Goal: Information Seeking & Learning: Learn about a topic

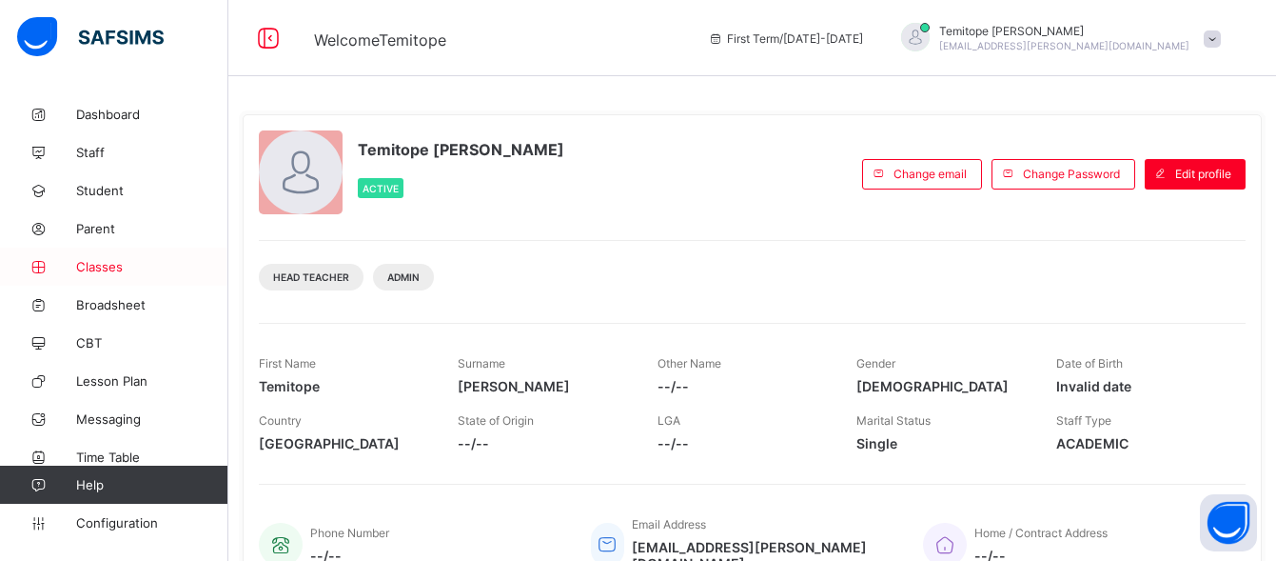
click at [94, 266] on span "Classes" at bounding box center [152, 266] width 152 height 15
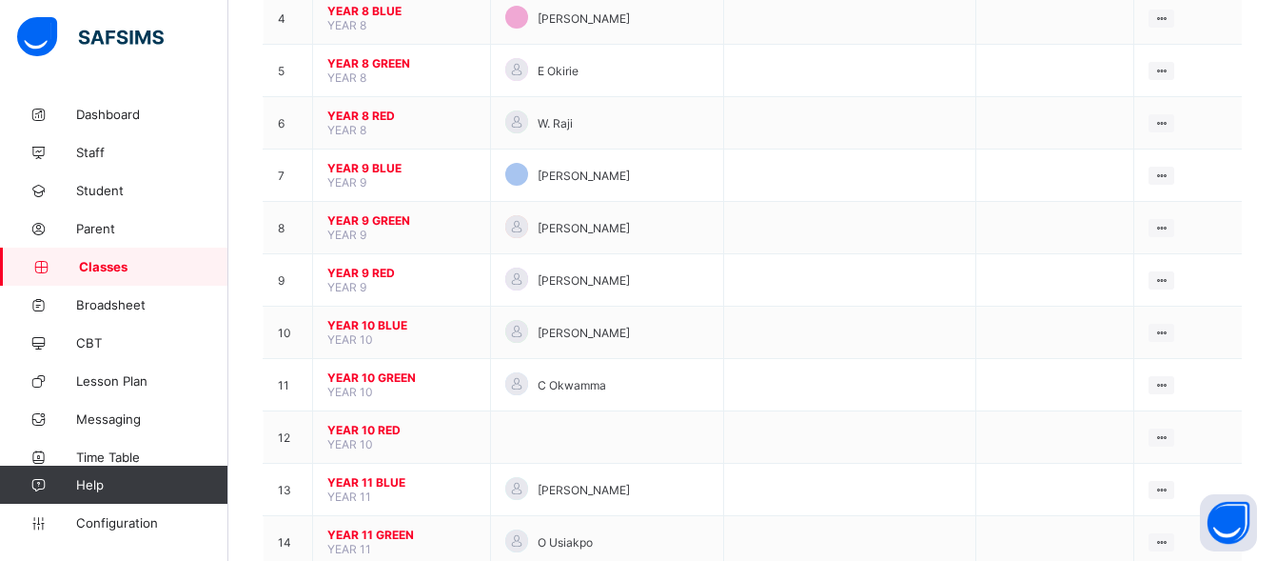
scroll to position [393, 0]
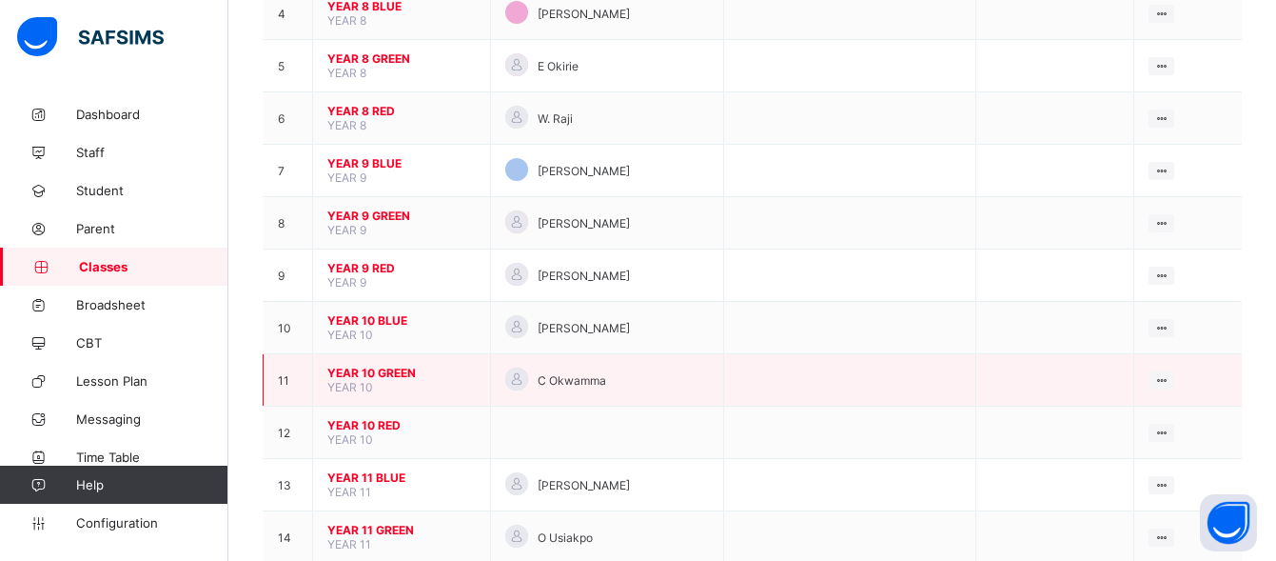
click at [370, 372] on span "YEAR 10 GREEN" at bounding box center [401, 372] width 148 height 14
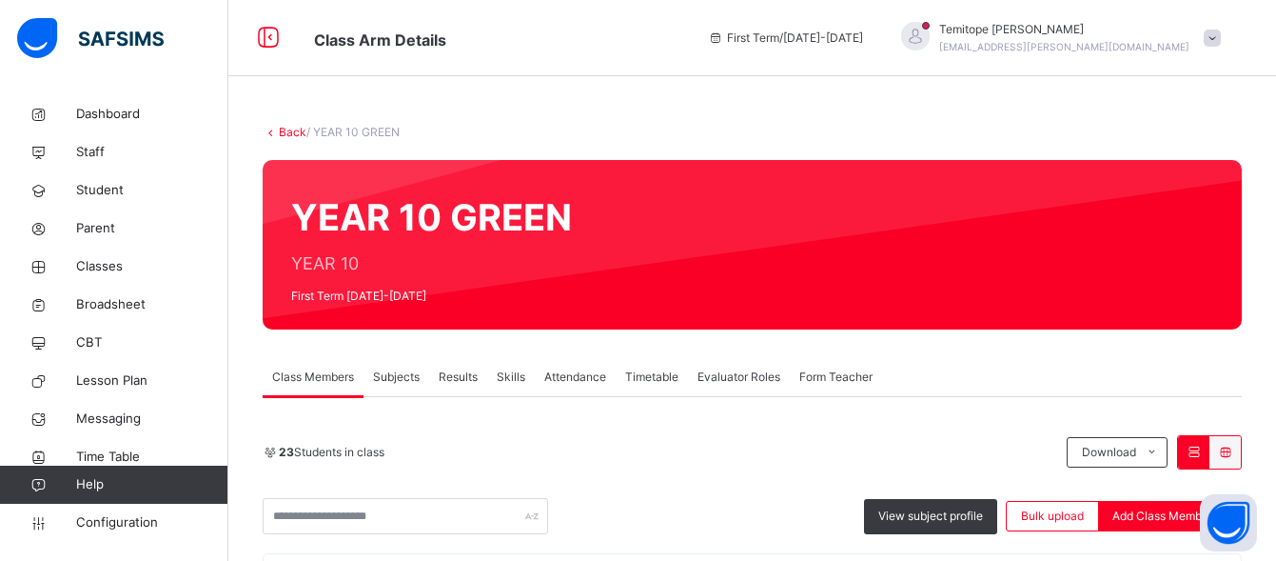
click at [284, 131] on link "Back" at bounding box center [293, 132] width 28 height 14
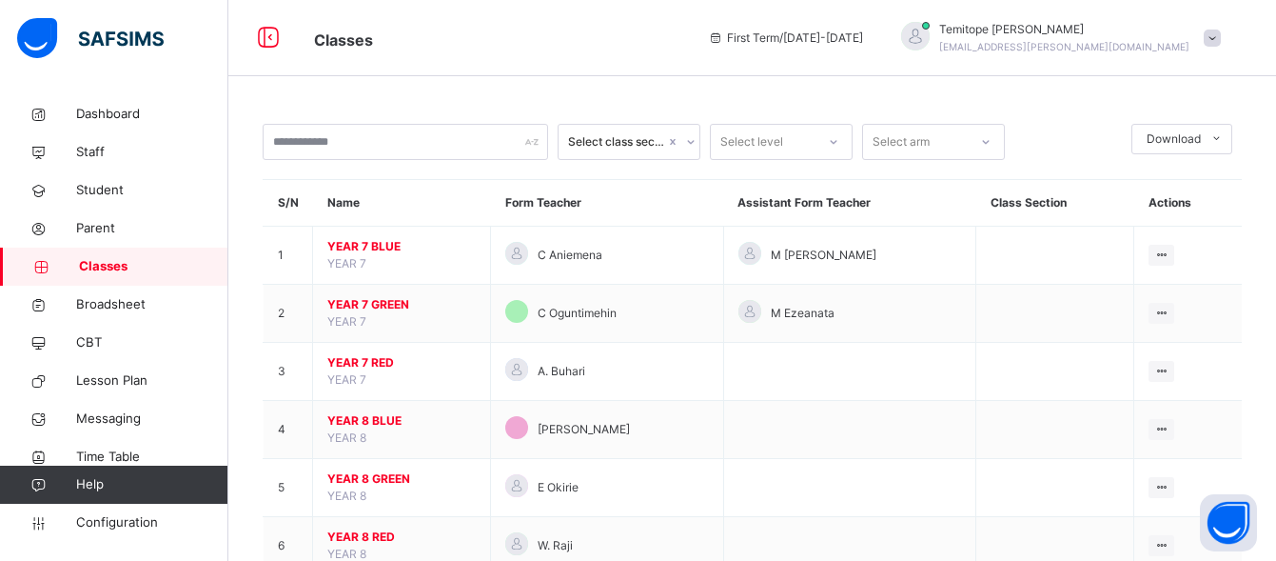
scroll to position [490, 0]
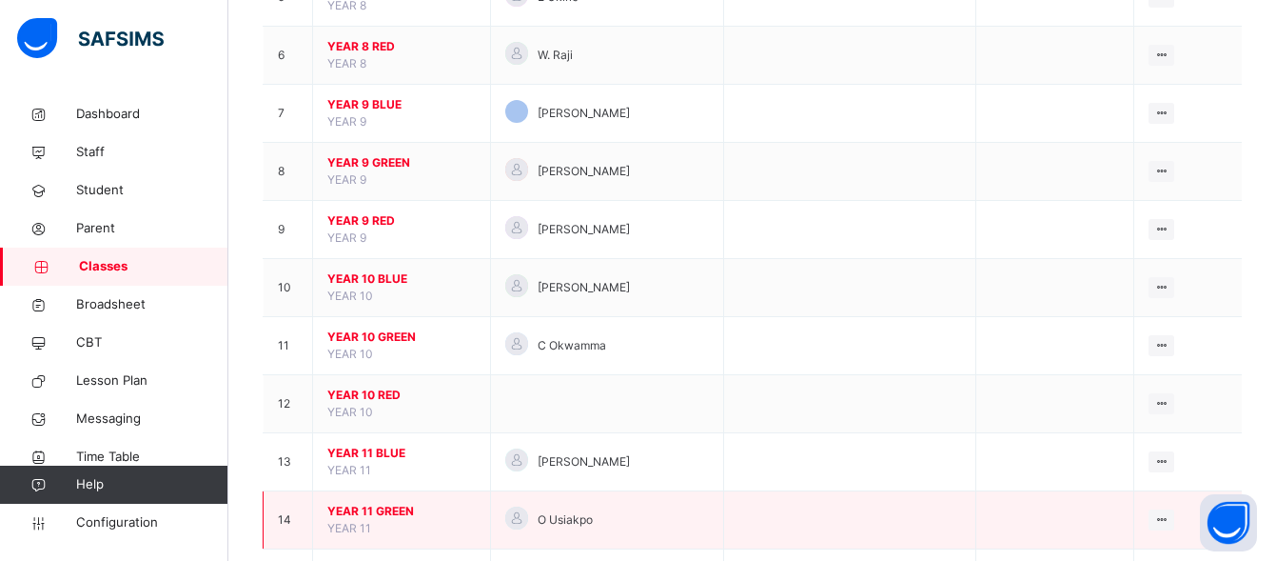
click at [384, 507] on span "YEAR 11 GREEN" at bounding box center [401, 511] width 148 height 17
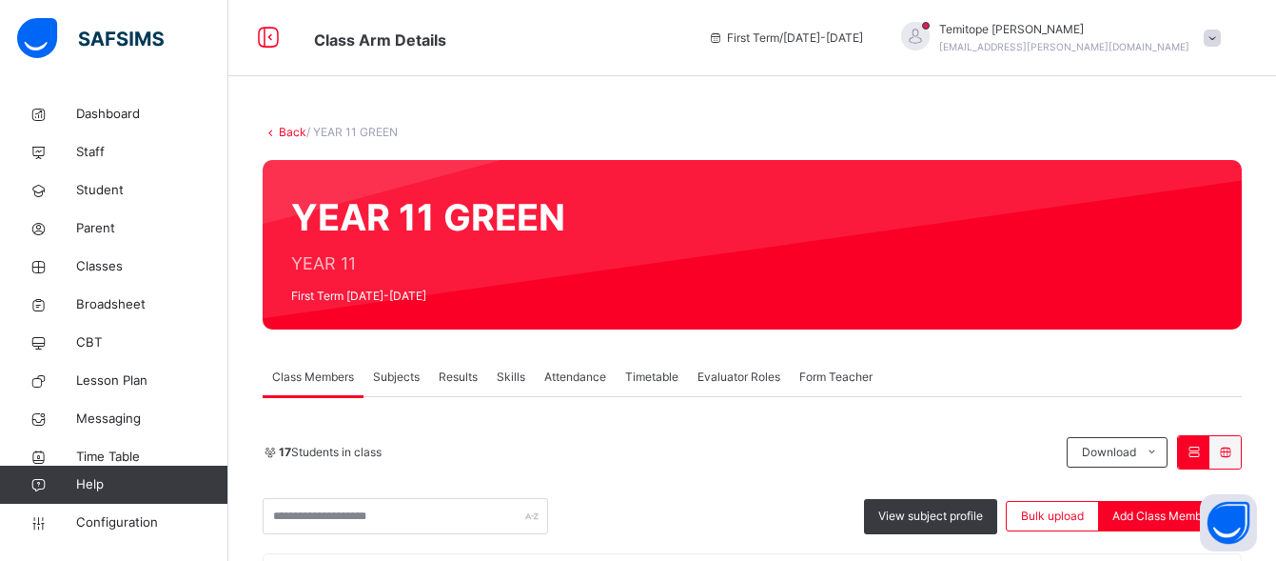
click at [286, 134] on link "Back" at bounding box center [293, 132] width 28 height 14
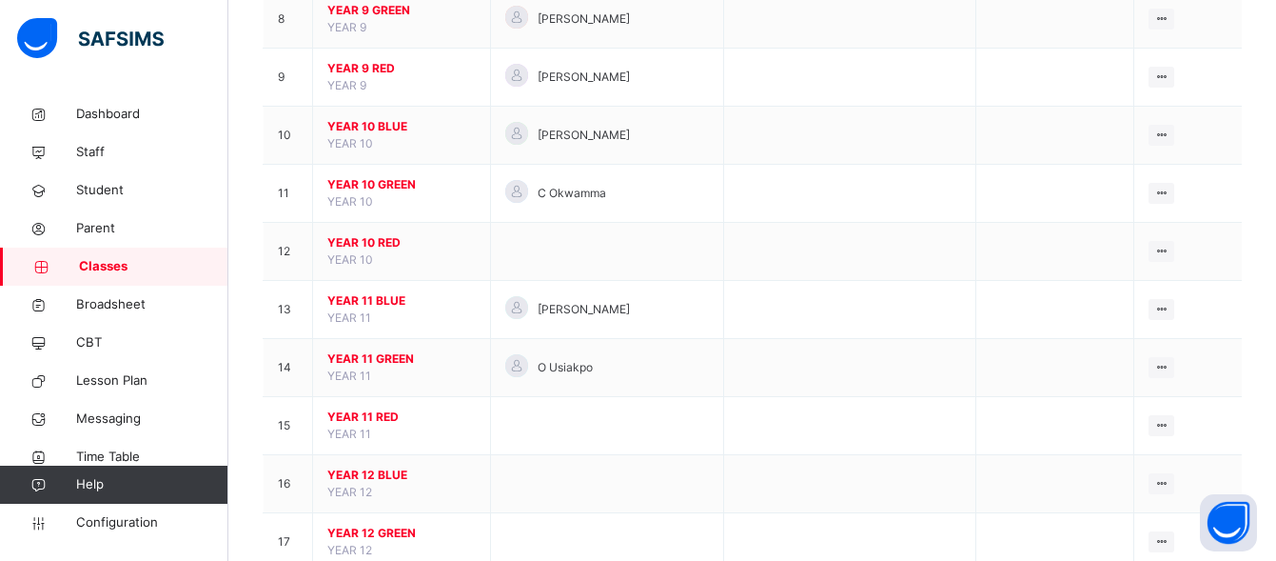
scroll to position [700, 0]
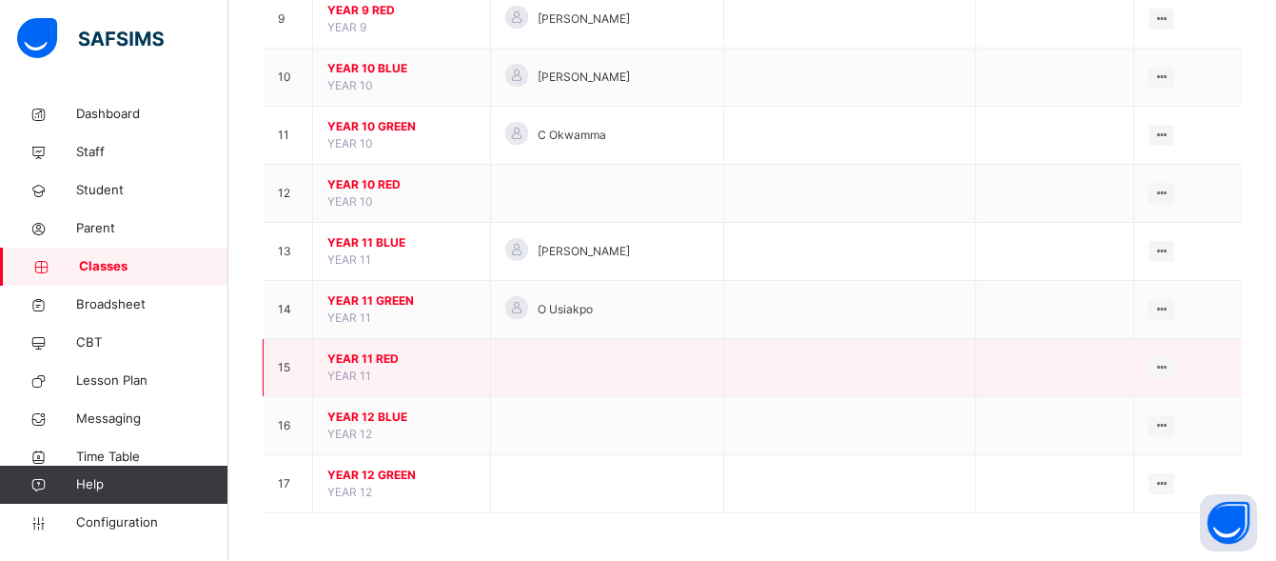
click at [349, 360] on span "YEAR 11 RED" at bounding box center [401, 358] width 148 height 17
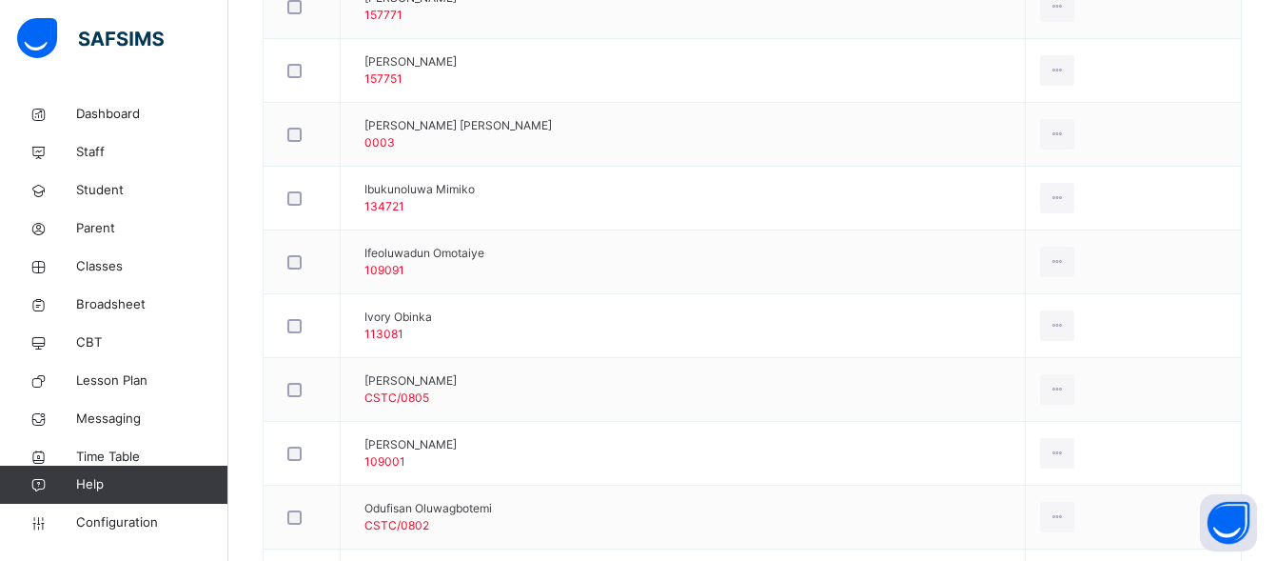
scroll to position [732, 0]
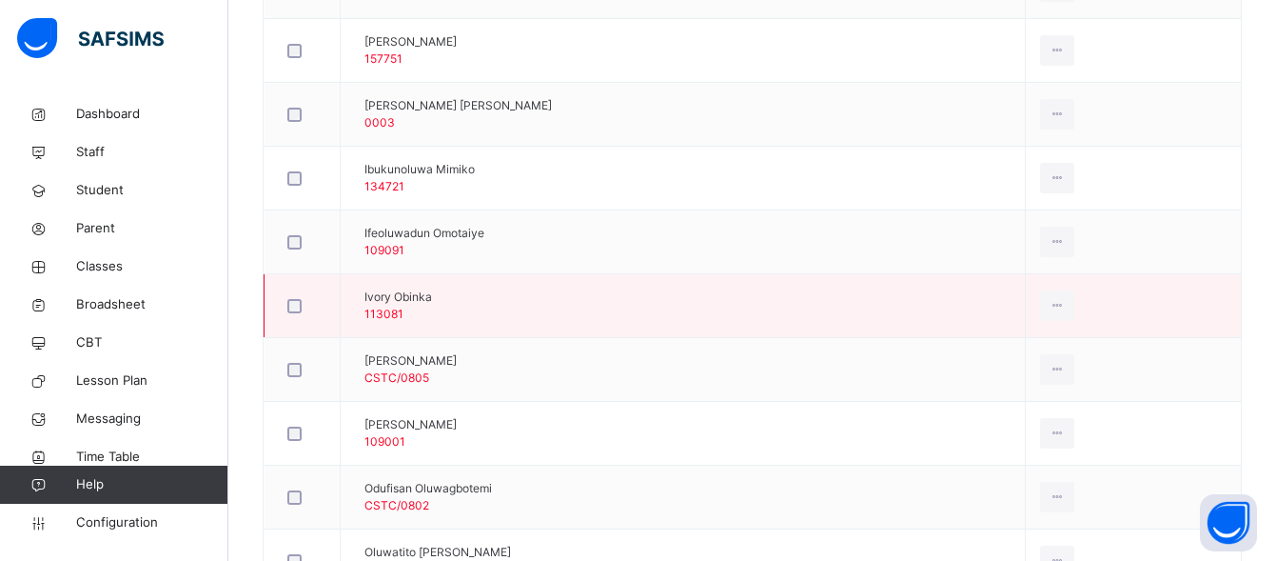
click at [574, 311] on td "Ivory Obinka 113081" at bounding box center [683, 306] width 685 height 64
click at [1020, 347] on div "View Profile" at bounding box center [1014, 348] width 103 height 19
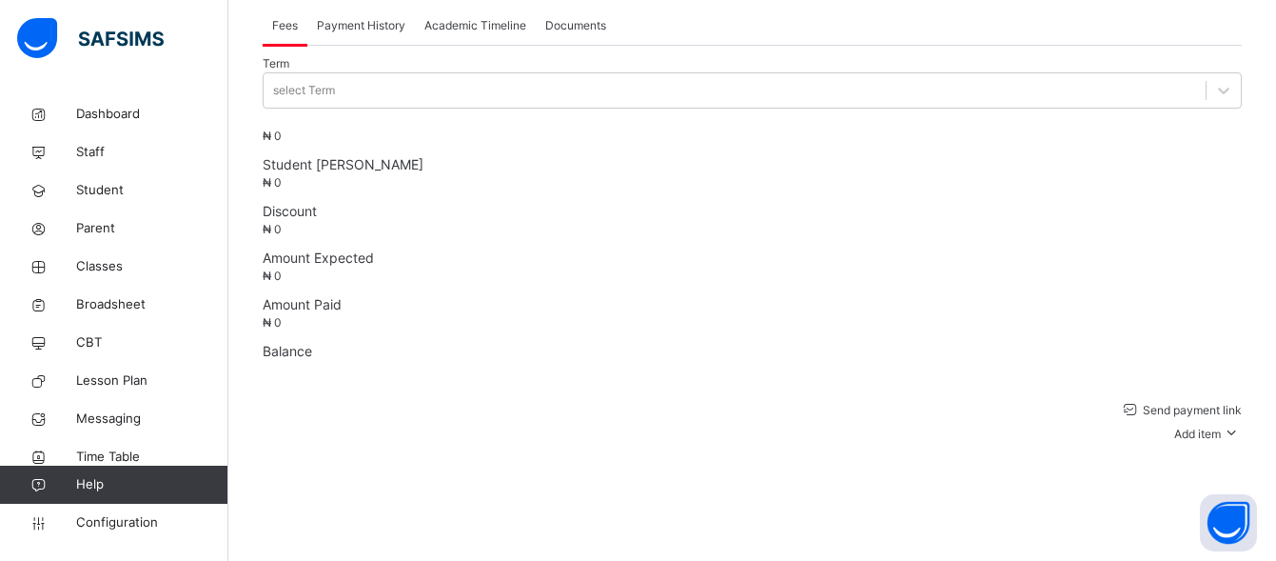
scroll to position [403, 0]
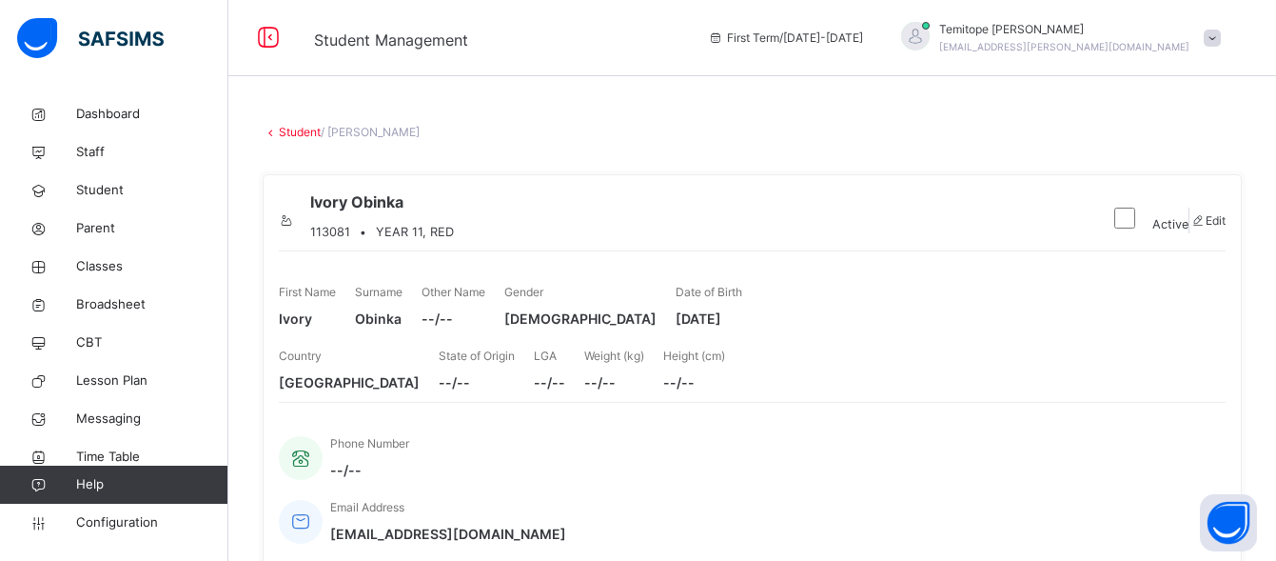
click at [296, 132] on link "Student" at bounding box center [300, 132] width 42 height 14
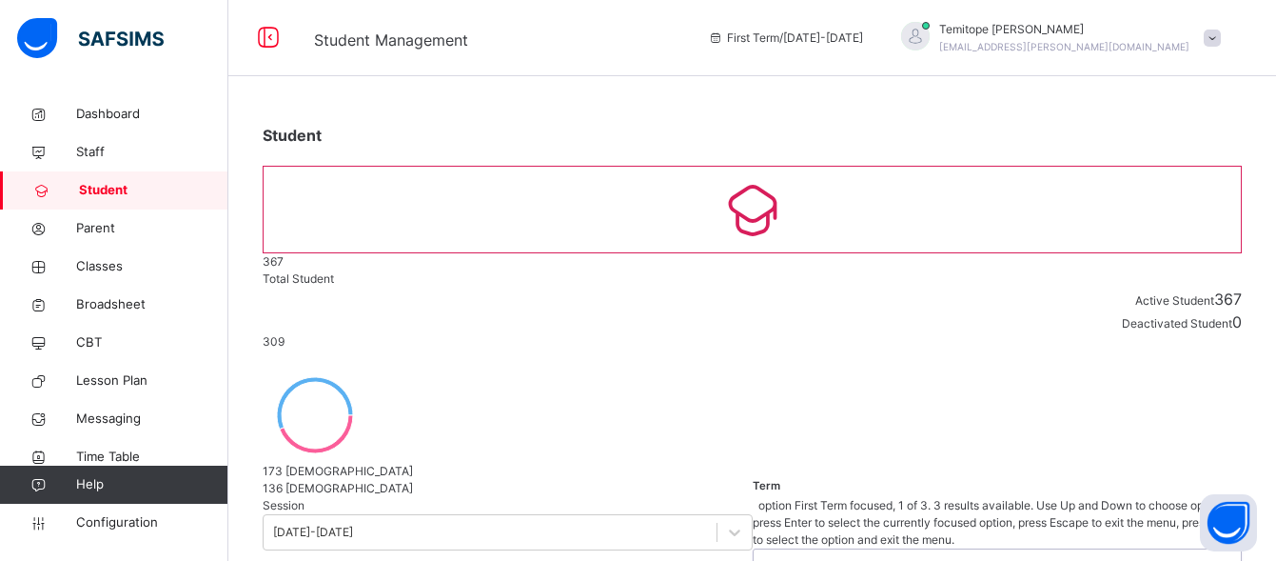
click at [1217, 557] on icon at bounding box center [1222, 566] width 11 height 19
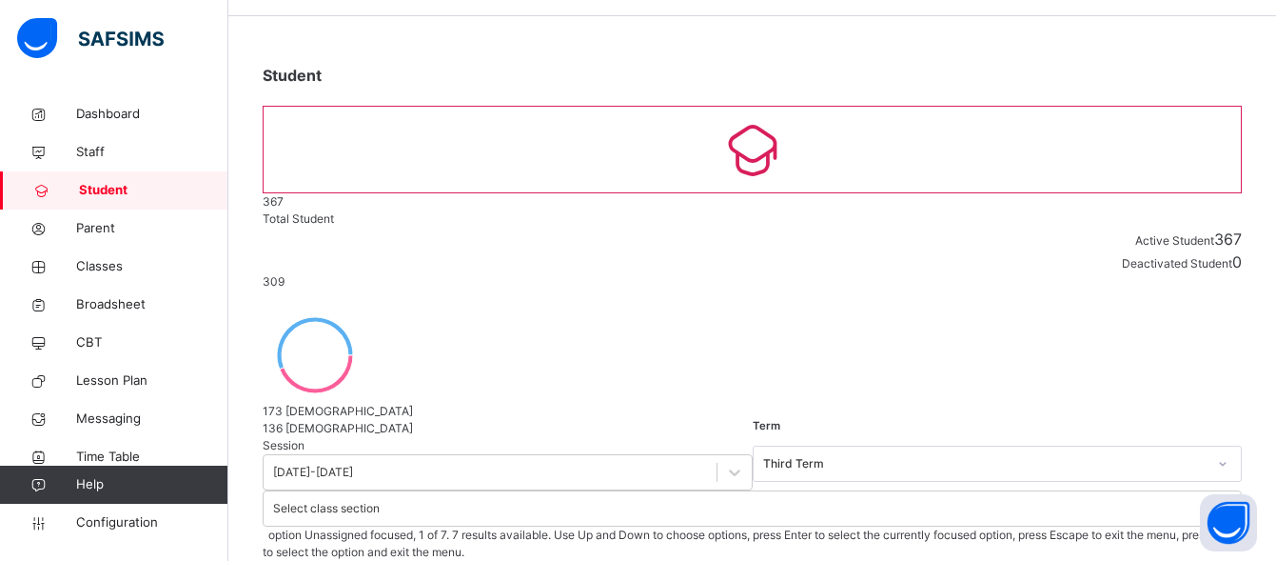
scroll to position [66, 0]
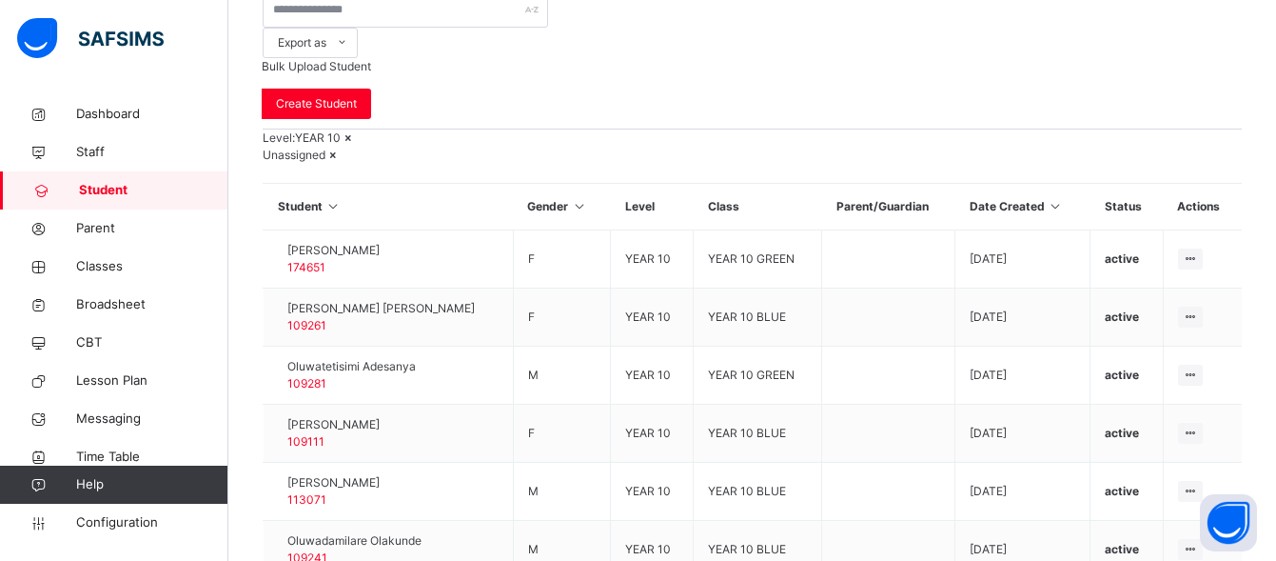
scroll to position [743, 0]
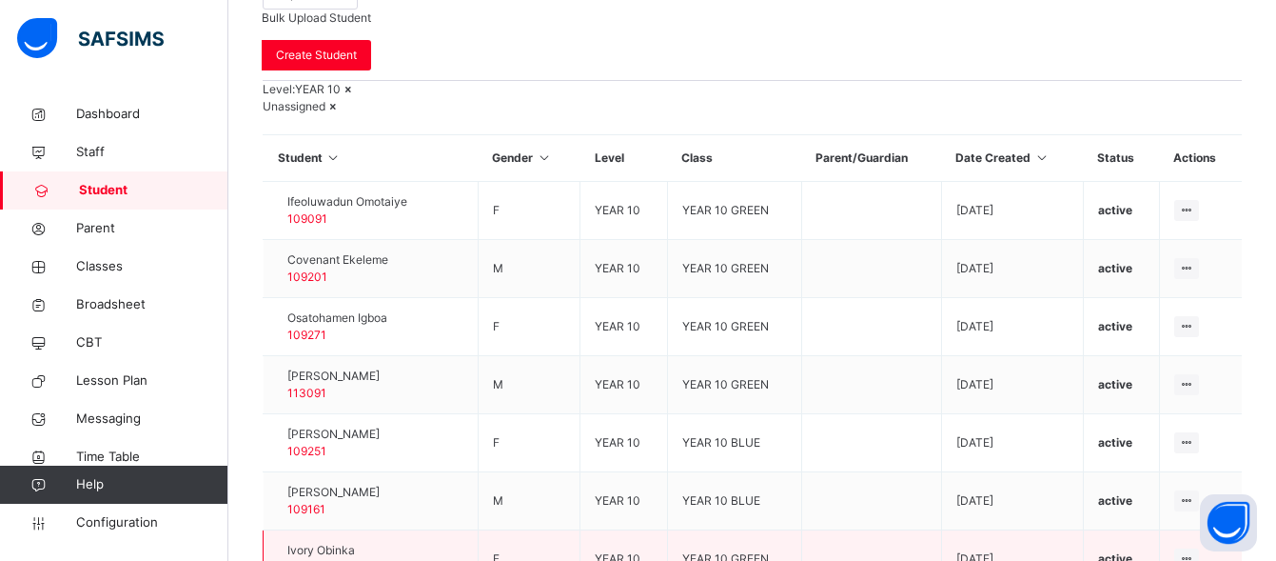
click at [337, 542] on span "Ivory Obinka" at bounding box center [321, 550] width 68 height 17
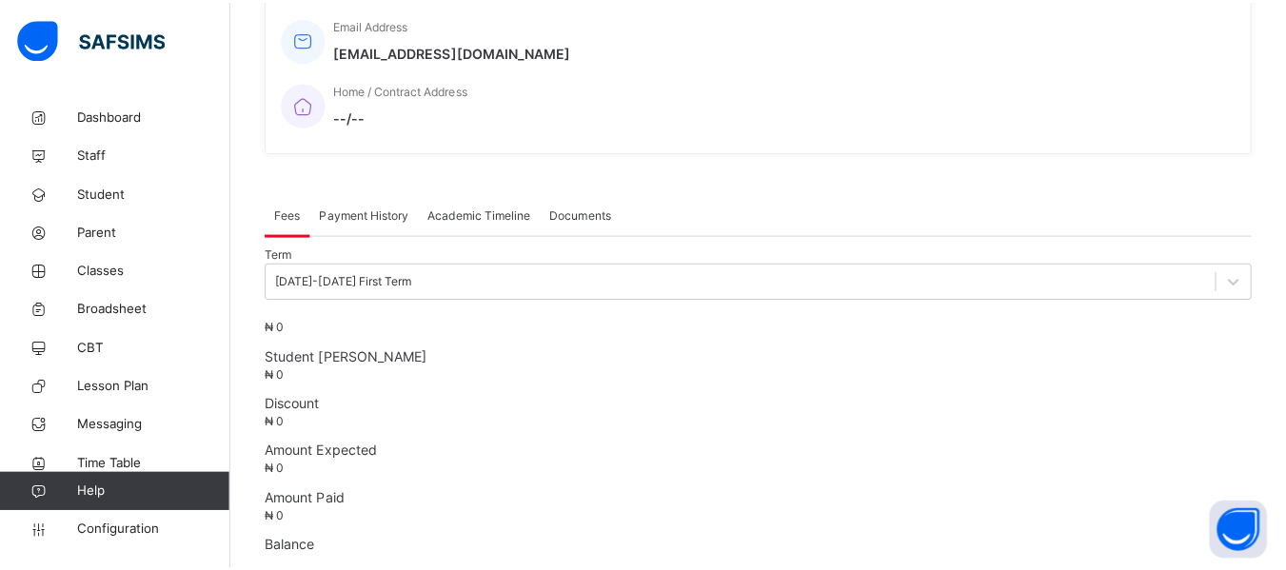
scroll to position [743, 0]
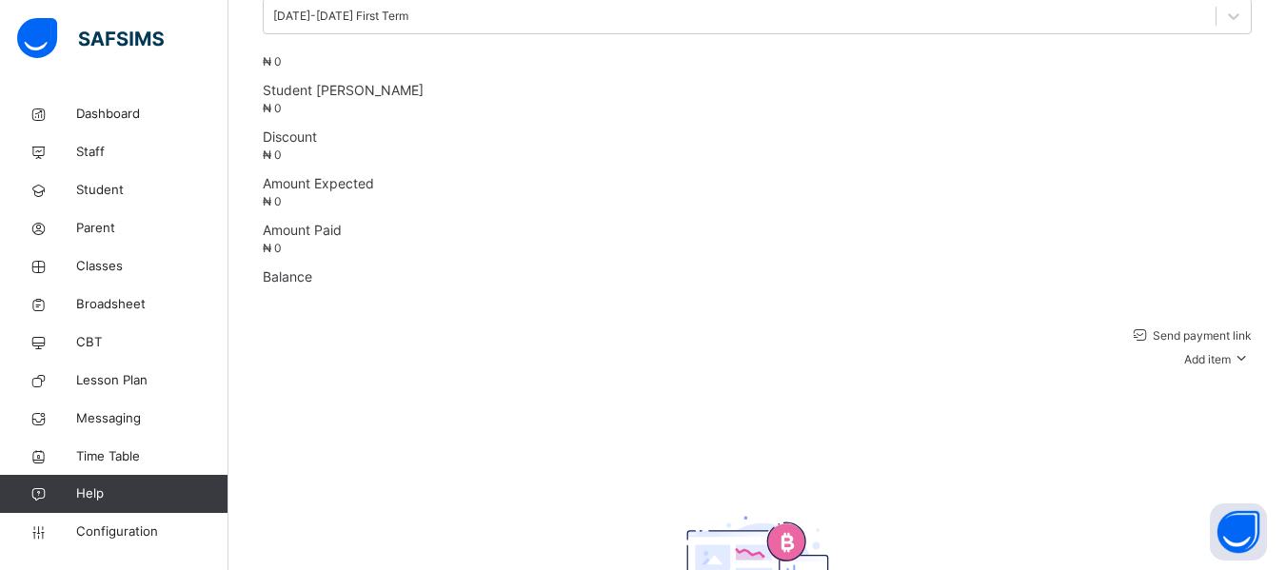
click at [794, 325] on div "Send payment link Add item Optional items Special bill" at bounding box center [757, 347] width 989 height 45
